Goal: Task Accomplishment & Management: Manage account settings

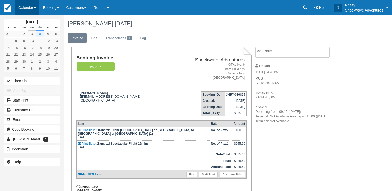
click at [24, 8] on link "Calendar" at bounding box center [27, 7] width 25 height 15
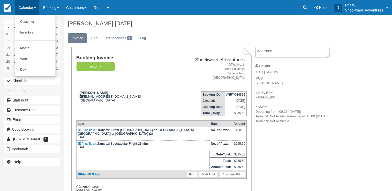
click at [25, 42] on ul "Customer Inventory Month Week Day" at bounding box center [35, 45] width 41 height 61
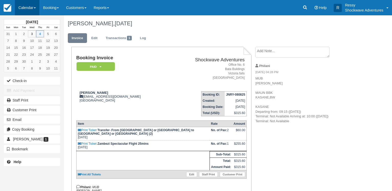
click at [27, 5] on link "Calendar" at bounding box center [27, 7] width 25 height 15
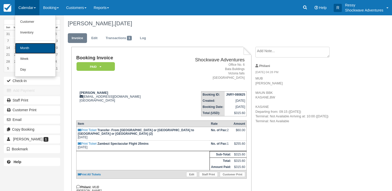
click at [23, 50] on link "Month" at bounding box center [35, 48] width 40 height 11
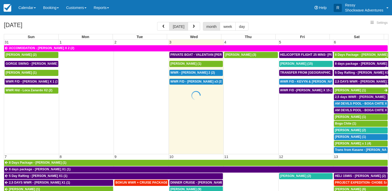
drag, startPoint x: 386, startPoint y: 116, endPoint x: 388, endPoint y: 125, distance: 8.9
click at [388, 125] on div at bounding box center [196, 95] width 392 height 191
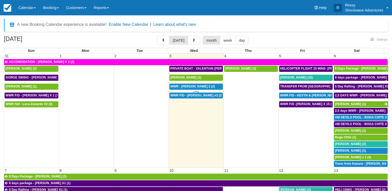
select select
click at [303, 86] on span "TRANSFER FROM KASANE TO VIC FALLS - RUTH HUWE X 1 (1)" at bounding box center [341, 87] width 123 height 4
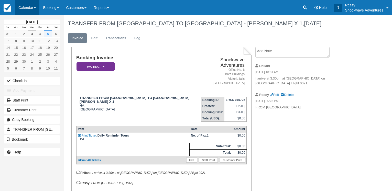
click at [29, 6] on link "Calendar" at bounding box center [27, 7] width 25 height 15
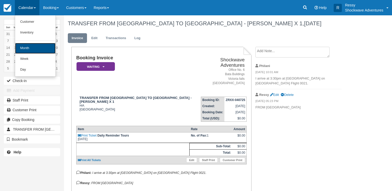
click at [29, 47] on link "Month" at bounding box center [35, 48] width 40 height 11
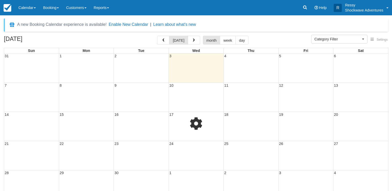
select select
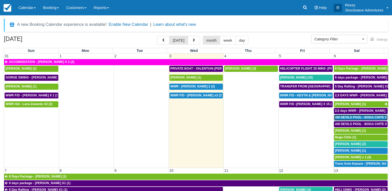
click at [370, 116] on span "AM DEVILS POOL - BOGA CHITE X 1 (1)" at bounding box center [364, 118] width 59 height 4
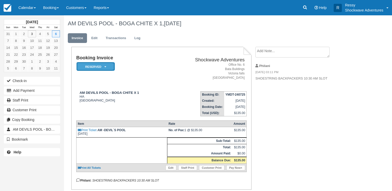
click at [106, 66] on em "Reserved" at bounding box center [96, 66] width 38 height 9
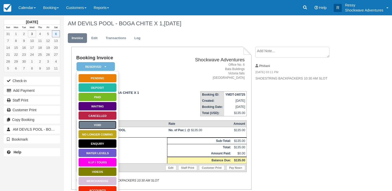
click at [102, 127] on link "Void" at bounding box center [97, 125] width 38 height 9
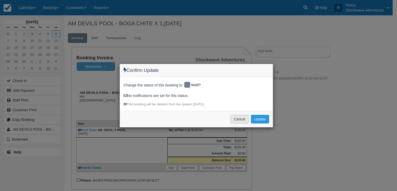
click at [241, 121] on button "Cancel" at bounding box center [239, 119] width 18 height 9
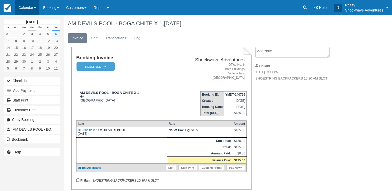
click at [28, 6] on link "Calendar" at bounding box center [27, 7] width 25 height 15
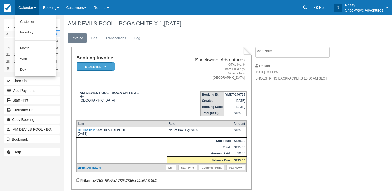
click at [108, 67] on em "Reserved" at bounding box center [96, 66] width 38 height 9
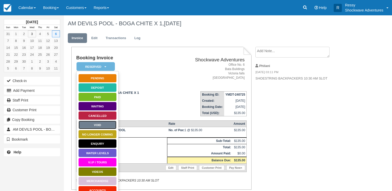
click at [101, 124] on link "Void" at bounding box center [97, 125] width 38 height 9
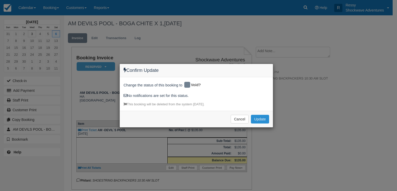
click at [261, 119] on button "Update" at bounding box center [260, 119] width 18 height 9
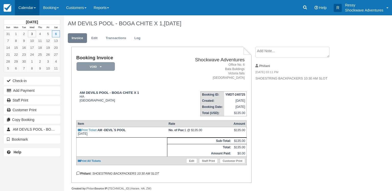
click at [28, 7] on link "Calendar" at bounding box center [27, 7] width 25 height 15
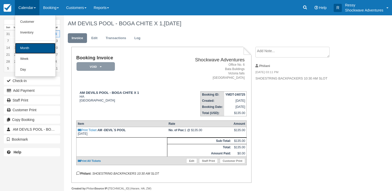
click at [28, 49] on link "Month" at bounding box center [35, 48] width 40 height 11
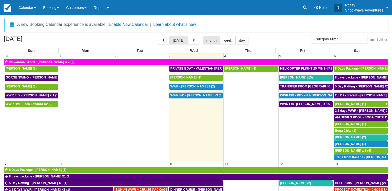
select select
click at [363, 149] on span "[PERSON_NAME] x 1 (4)" at bounding box center [353, 151] width 36 height 4
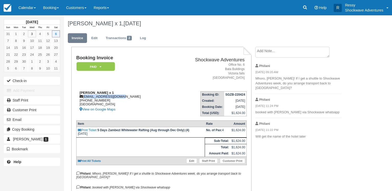
drag, startPoint x: 120, startPoint y: 97, endPoint x: 84, endPoint y: 97, distance: 35.8
click at [84, 97] on div "Rhonda Ronnie Fetzko x 1 ronniejanine@aol.com +14077546158 United States View o…" at bounding box center [122, 102] width 93 height 22
copy div "ronniejanine@aol.com"
click at [24, 8] on link "Calendar" at bounding box center [27, 7] width 25 height 15
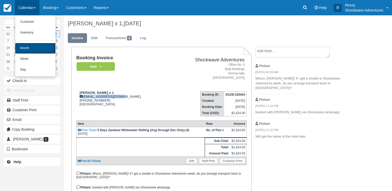
click at [27, 51] on link "Month" at bounding box center [35, 48] width 40 height 11
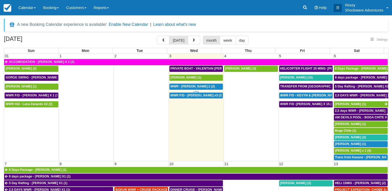
select select
click at [302, 94] on span "WWR F/D - KEVYN & [PERSON_NAME] 2 (2)" at bounding box center [312, 96] width 65 height 4
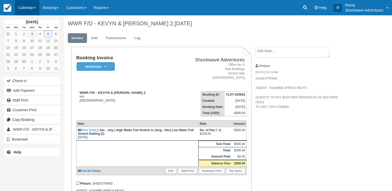
click at [27, 9] on link "Calendar" at bounding box center [27, 7] width 25 height 15
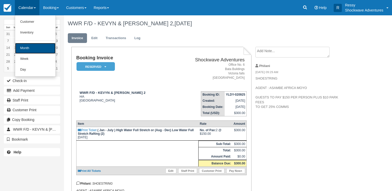
click at [32, 48] on link "Month" at bounding box center [35, 48] width 40 height 11
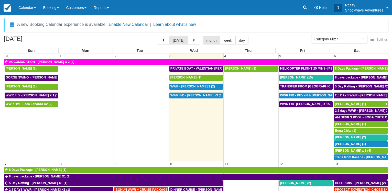
select select
click at [347, 150] on span "Rhonda Ronnie Fetzko x 1 (4)" at bounding box center [353, 151] width 36 height 4
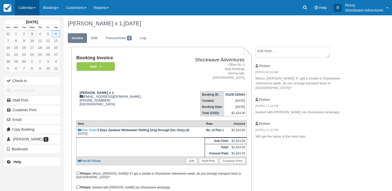
click at [28, 7] on link "Calendar" at bounding box center [27, 7] width 25 height 15
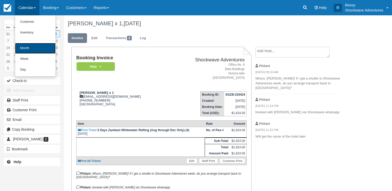
click at [37, 46] on link "Month" at bounding box center [35, 48] width 40 height 11
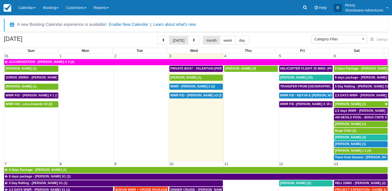
select select
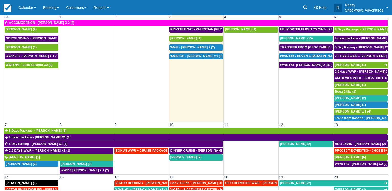
scroll to position [40, 0]
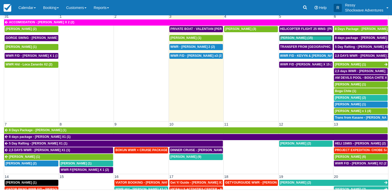
click at [308, 36] on div "[PERSON_NAME] (15)" at bounding box center [305, 38] width 51 height 4
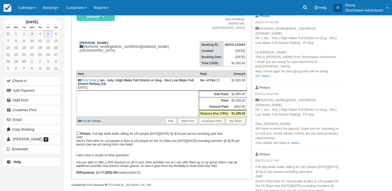
scroll to position [52, 0]
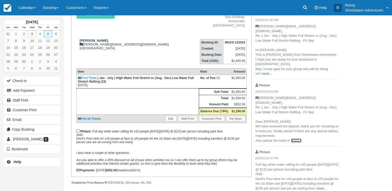
click at [294, 139] on link "more..." at bounding box center [296, 141] width 10 height 4
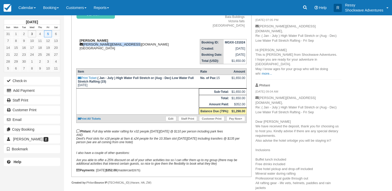
drag, startPoint x: 128, startPoint y: 45, endPoint x: 82, endPoint y: 45, distance: 46.3
click at [82, 45] on div "Natalie Dyas natalie_dyas@hotmail.co.uk United Kingdom" at bounding box center [130, 45] width 108 height 12
copy div "natalie_dyas@hotmail.co.uk"
click at [26, 7] on link "Calendar" at bounding box center [27, 7] width 25 height 15
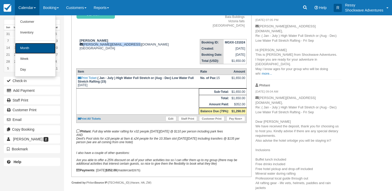
click at [38, 49] on link "Month" at bounding box center [35, 48] width 40 height 11
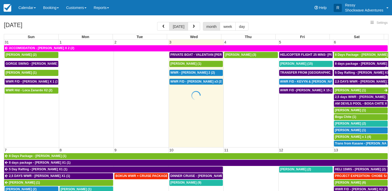
click at [192, 71] on div at bounding box center [196, 95] width 392 height 191
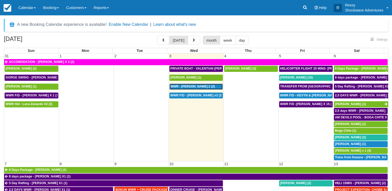
click at [192, 85] on span "WWR - REBECCA ENNION X 2 (2)" at bounding box center [193, 87] width 45 height 4
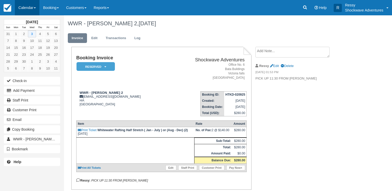
click at [29, 4] on link "Calendar" at bounding box center [27, 7] width 25 height 15
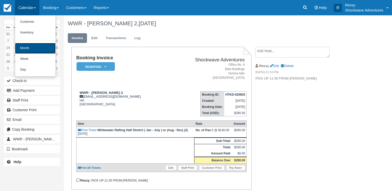
click at [32, 50] on link "Month" at bounding box center [35, 48] width 40 height 11
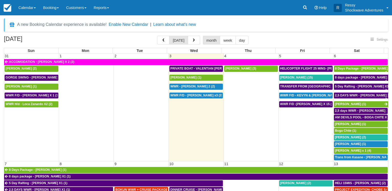
select select
click at [349, 123] on span "Amy Robinson (1)" at bounding box center [350, 124] width 31 height 4
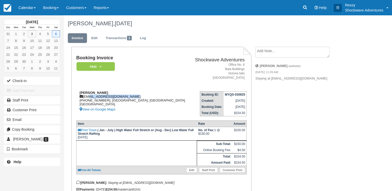
drag, startPoint x: 132, startPoint y: 97, endPoint x: 89, endPoint y: 98, distance: 43.3
click at [89, 98] on div "Amy Robinson amyclarerobinson@gmail.com +447780662371, Tyne and Wear, England U…" at bounding box center [133, 102] width 114 height 22
click at [313, 97] on div "Booking Invoice Paid   Pending Reserved Deposit Waiting Cancelled NO LONGER COM…" at bounding box center [205, 131] width 282 height 168
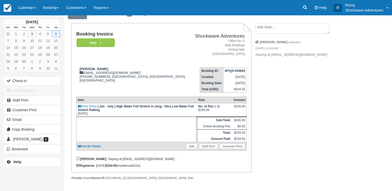
scroll to position [28, 0]
click at [31, 5] on link "Calendar" at bounding box center [27, 7] width 25 height 15
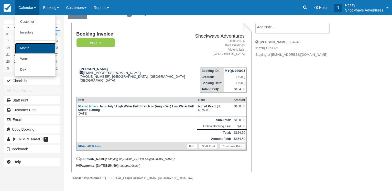
click at [28, 48] on link "Month" at bounding box center [35, 48] width 40 height 11
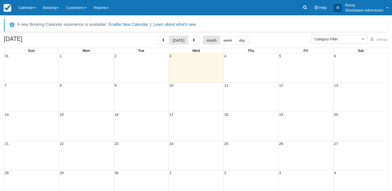
select select
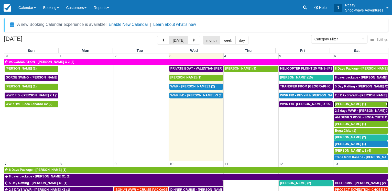
click at [340, 103] on span "Brian Stainken (1)" at bounding box center [350, 104] width 31 height 4
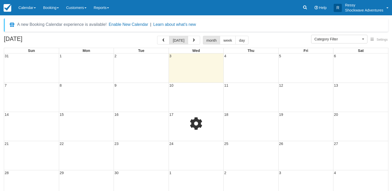
select select
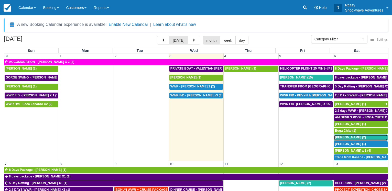
click at [343, 136] on span "[PERSON_NAME] (2)" at bounding box center [350, 138] width 31 height 4
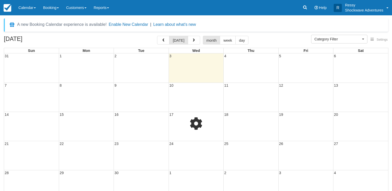
select select
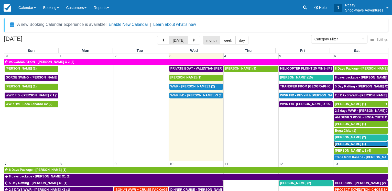
click at [341, 143] on span "[PERSON_NAME] (1)" at bounding box center [350, 144] width 31 height 4
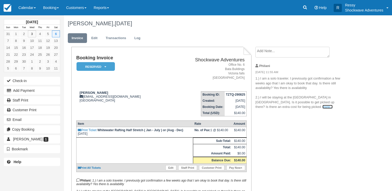
click at [323, 106] on link "more..." at bounding box center [328, 107] width 10 height 4
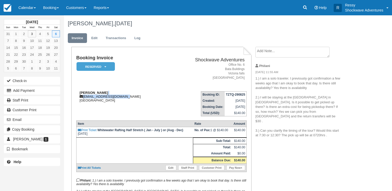
drag, startPoint x: 120, startPoint y: 95, endPoint x: 123, endPoint y: 96, distance: 3.7
click at [123, 96] on div "Matthew Perri matt.perri.3@gmail.com United States" at bounding box center [122, 97] width 93 height 12
copy div "matt.perri.3@gmail.com"
click at [34, 5] on link "Calendar" at bounding box center [27, 7] width 25 height 15
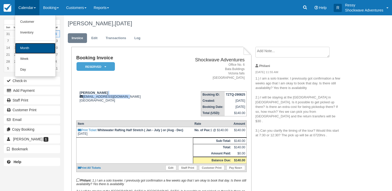
click at [29, 50] on link "Month" at bounding box center [35, 48] width 40 height 11
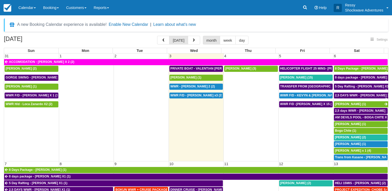
select select
click at [214, 94] on span "WWR F/D - Tasos Giatzoglou x3 (3)" at bounding box center [197, 96] width 52 height 4
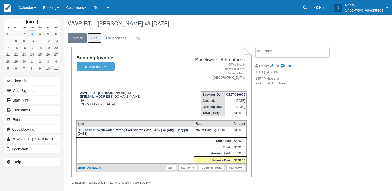
click at [98, 38] on link "Edit" at bounding box center [95, 38] width 14 height 10
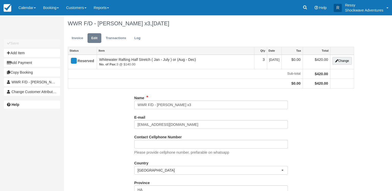
click at [26, 6] on link "Calendar" at bounding box center [27, 7] width 25 height 15
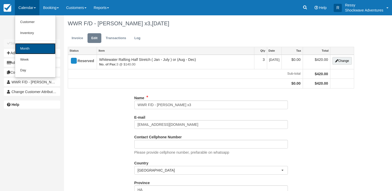
click at [33, 47] on link "Month" at bounding box center [35, 48] width 40 height 11
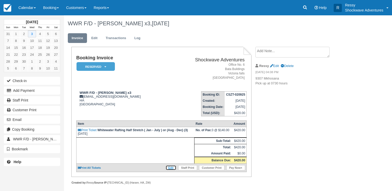
click at [172, 171] on link "Edit" at bounding box center [171, 167] width 11 height 5
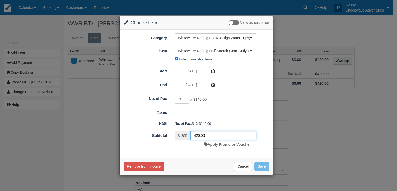
click at [198, 135] on input "420.00" at bounding box center [223, 135] width 66 height 9
type input "300.00"
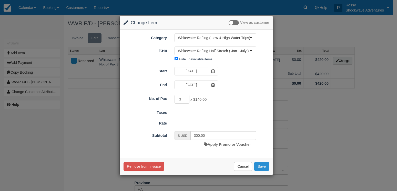
click at [264, 168] on button "Save" at bounding box center [261, 166] width 15 height 9
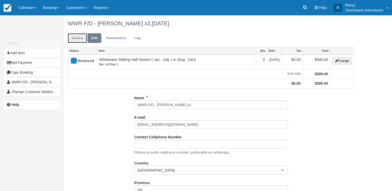
click at [78, 39] on link "Invoice" at bounding box center [77, 38] width 19 height 10
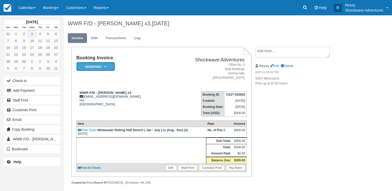
click at [106, 68] on icon at bounding box center [105, 66] width 2 height 3
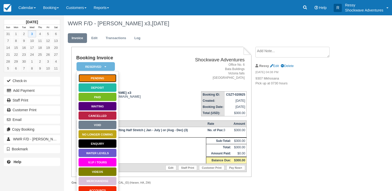
click at [102, 78] on link "Pending" at bounding box center [97, 78] width 38 height 9
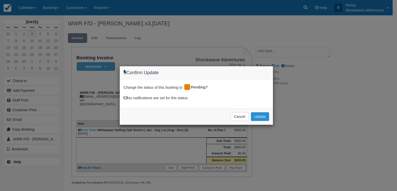
click at [257, 116] on button "Update" at bounding box center [260, 116] width 18 height 9
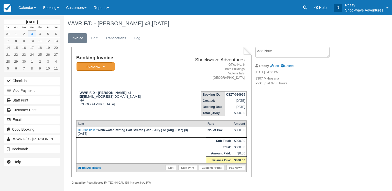
click at [102, 69] on em "Pending" at bounding box center [96, 66] width 38 height 9
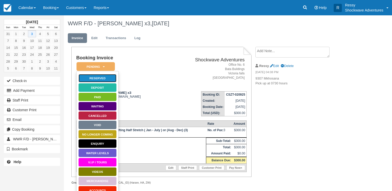
click at [103, 80] on link "Reserved" at bounding box center [97, 78] width 38 height 9
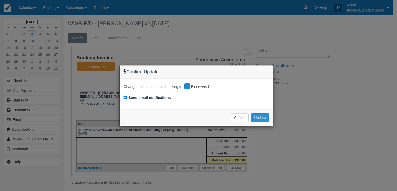
click at [262, 120] on button "Update" at bounding box center [260, 117] width 18 height 9
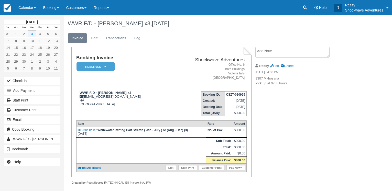
scroll to position [7, 0]
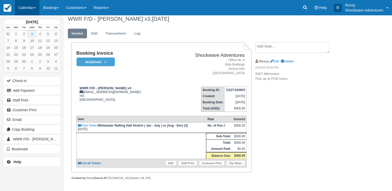
click at [22, 9] on link "Calendar" at bounding box center [27, 7] width 25 height 15
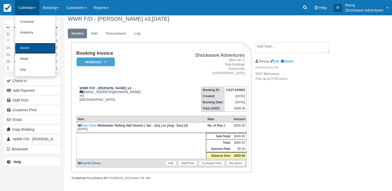
click at [31, 50] on link "Month" at bounding box center [35, 48] width 40 height 11
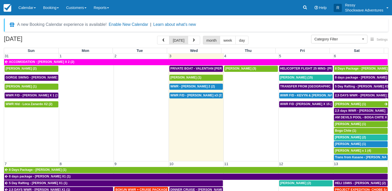
select select
click at [165, 42] on span "button" at bounding box center [164, 41] width 4 height 4
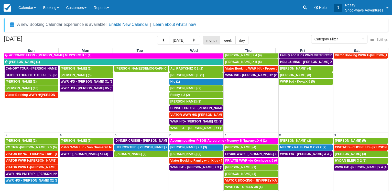
scroll to position [25, 0]
